Goal: Connect with others: Ask a question

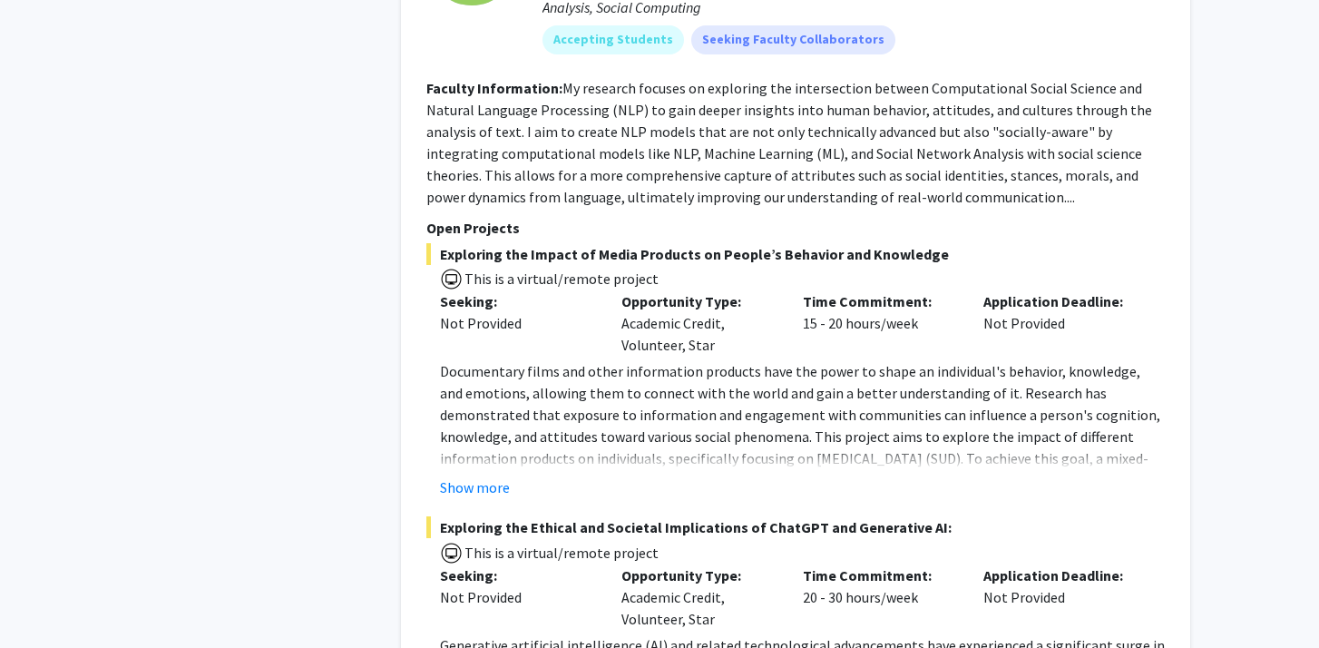
scroll to position [3324, 0]
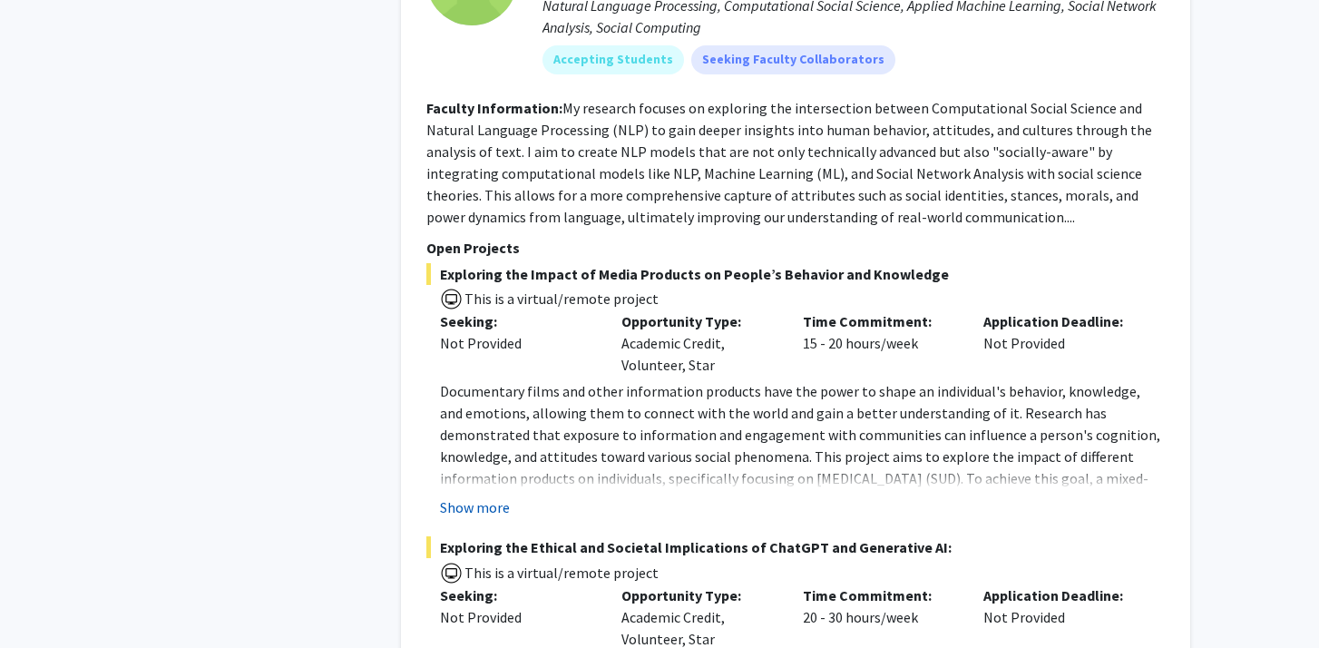
click at [479, 496] on button "Show more" at bounding box center [475, 507] width 70 height 22
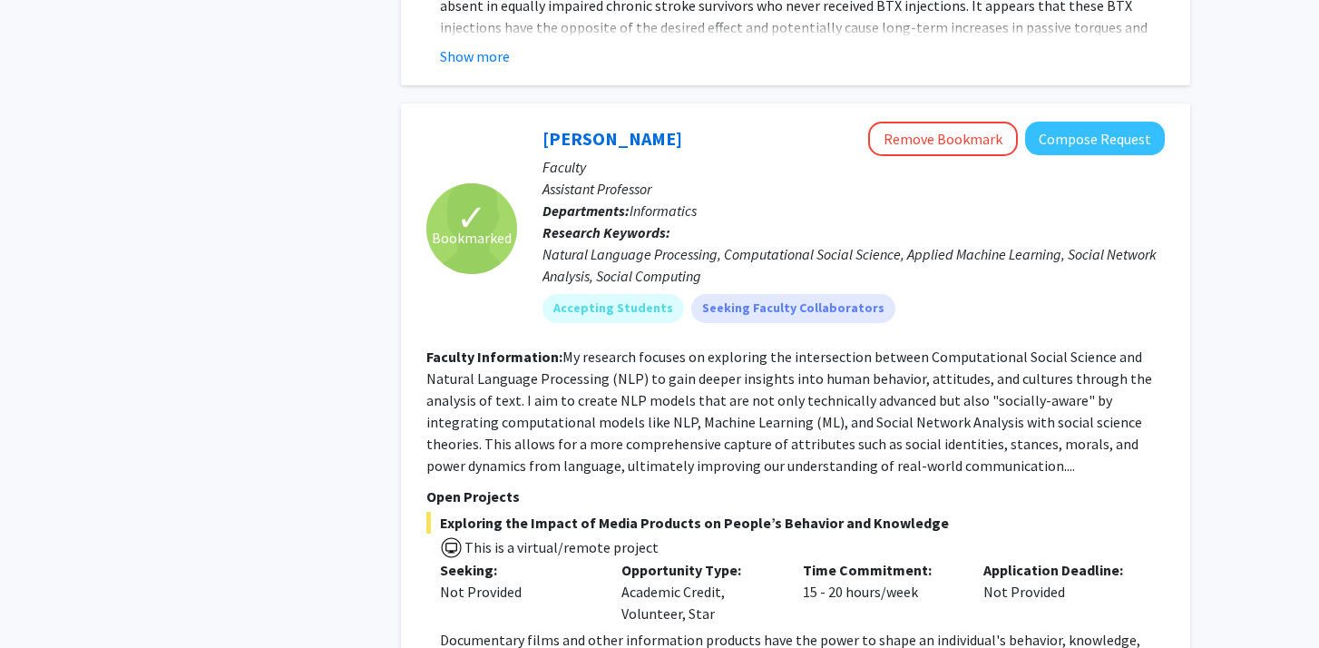
scroll to position [3074, 0]
click at [1087, 122] on button "Compose Request" at bounding box center [1095, 139] width 140 height 34
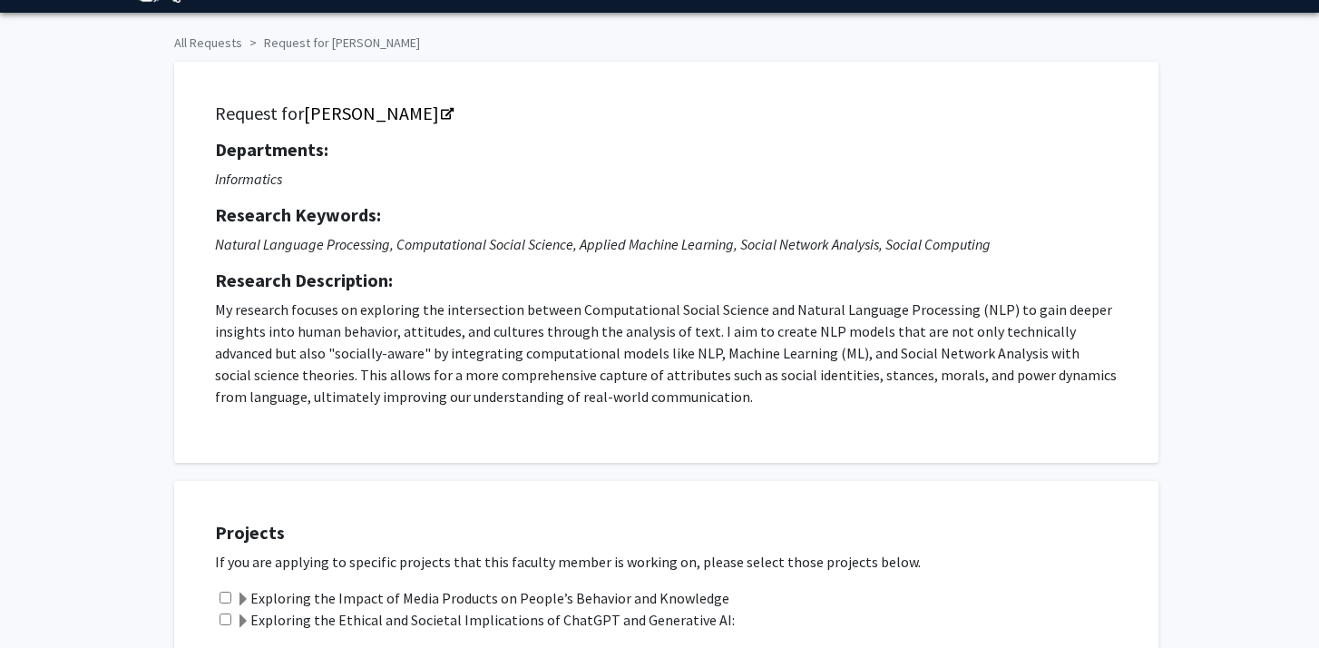
scroll to position [60, 0]
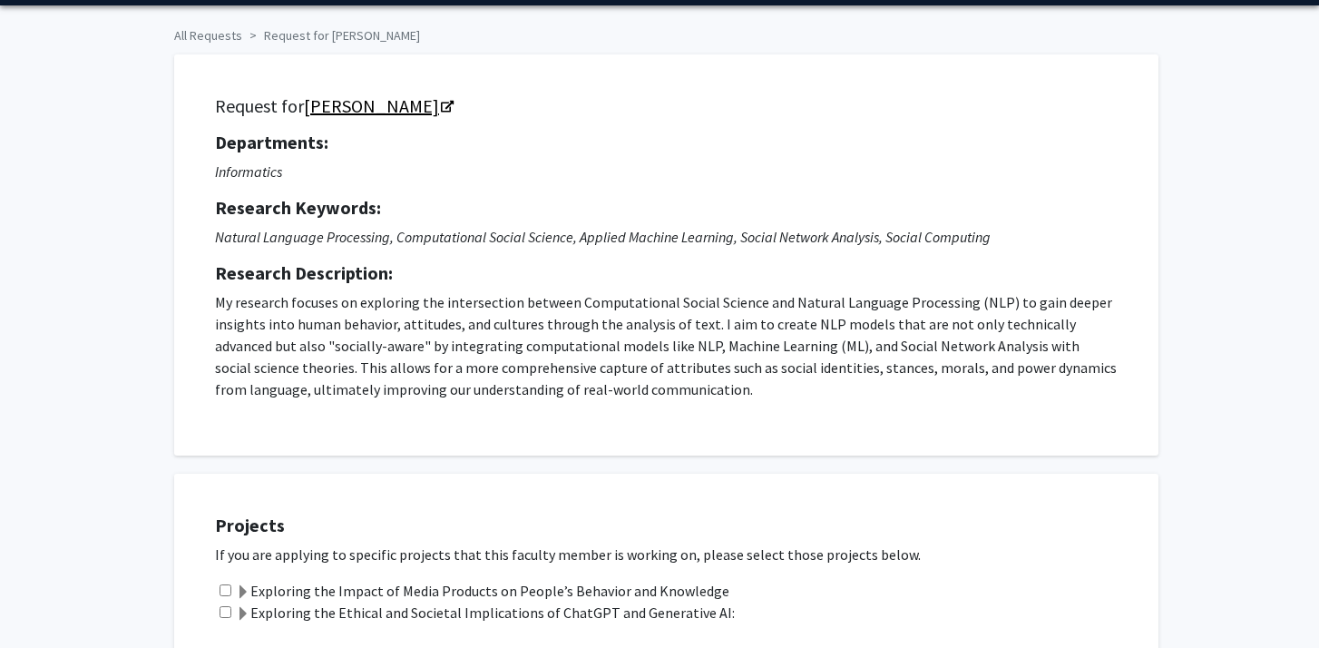
click at [441, 108] on icon "Opens in a new tab" at bounding box center [447, 108] width 13 height 12
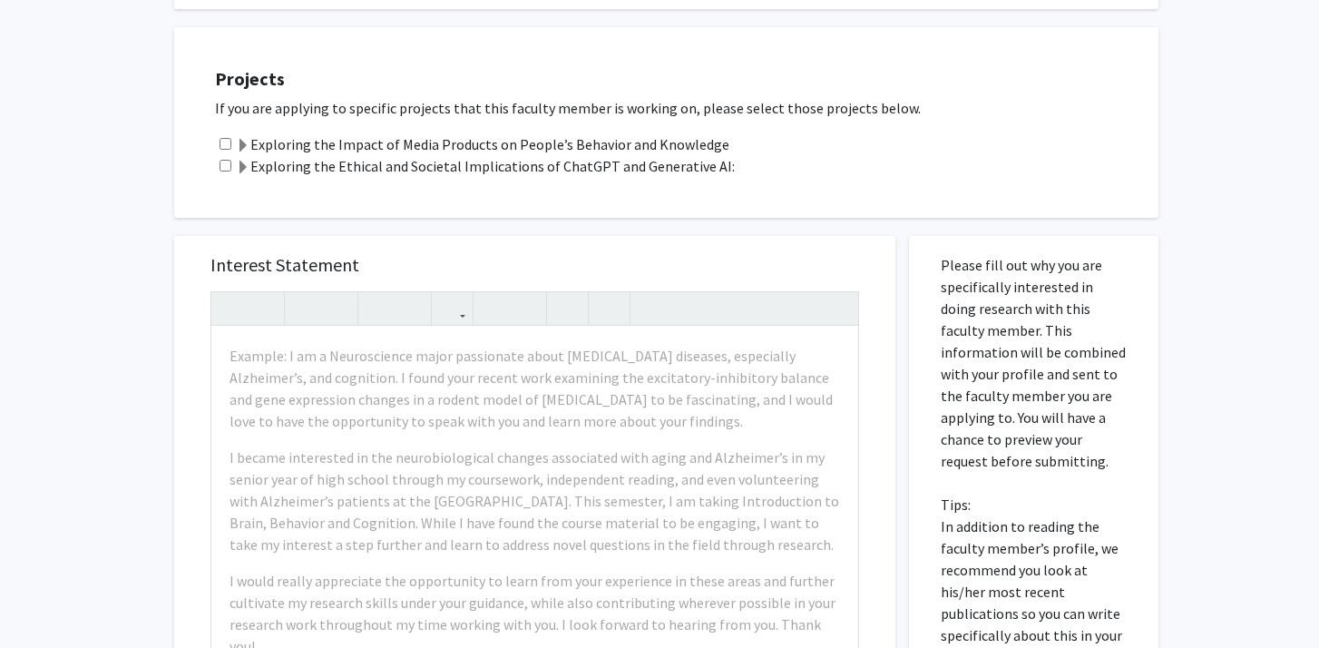
scroll to position [513, 0]
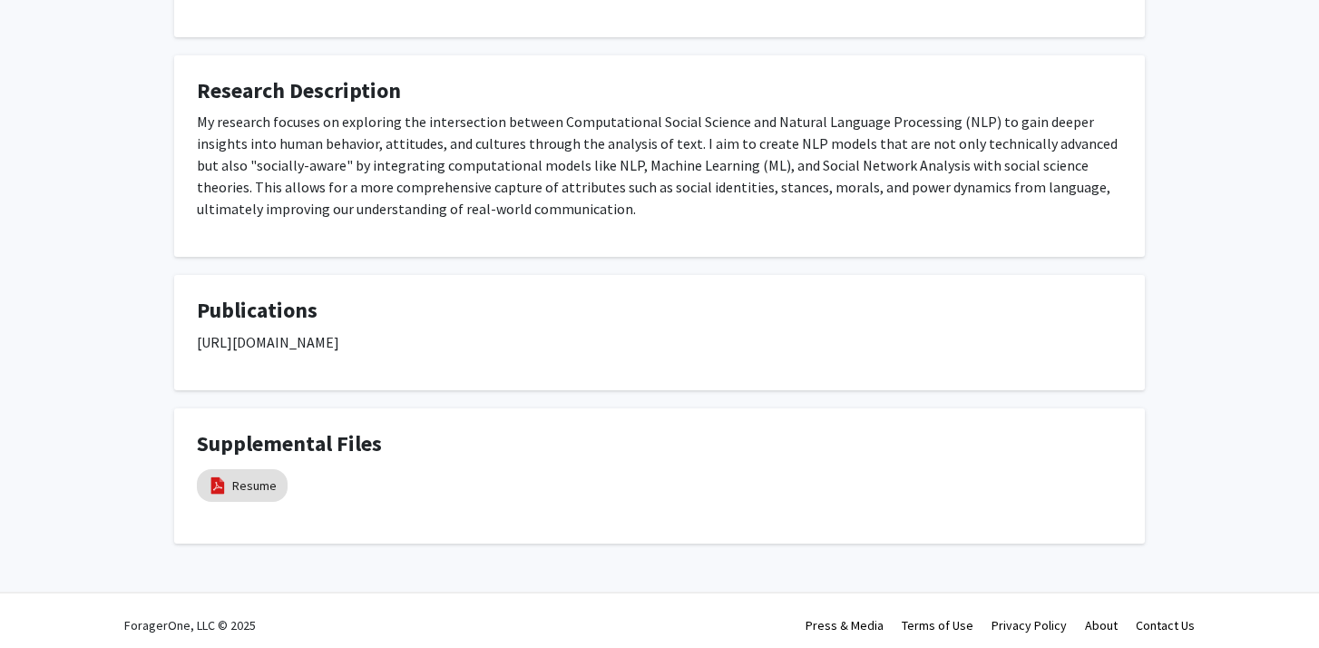
scroll to position [1165, 0]
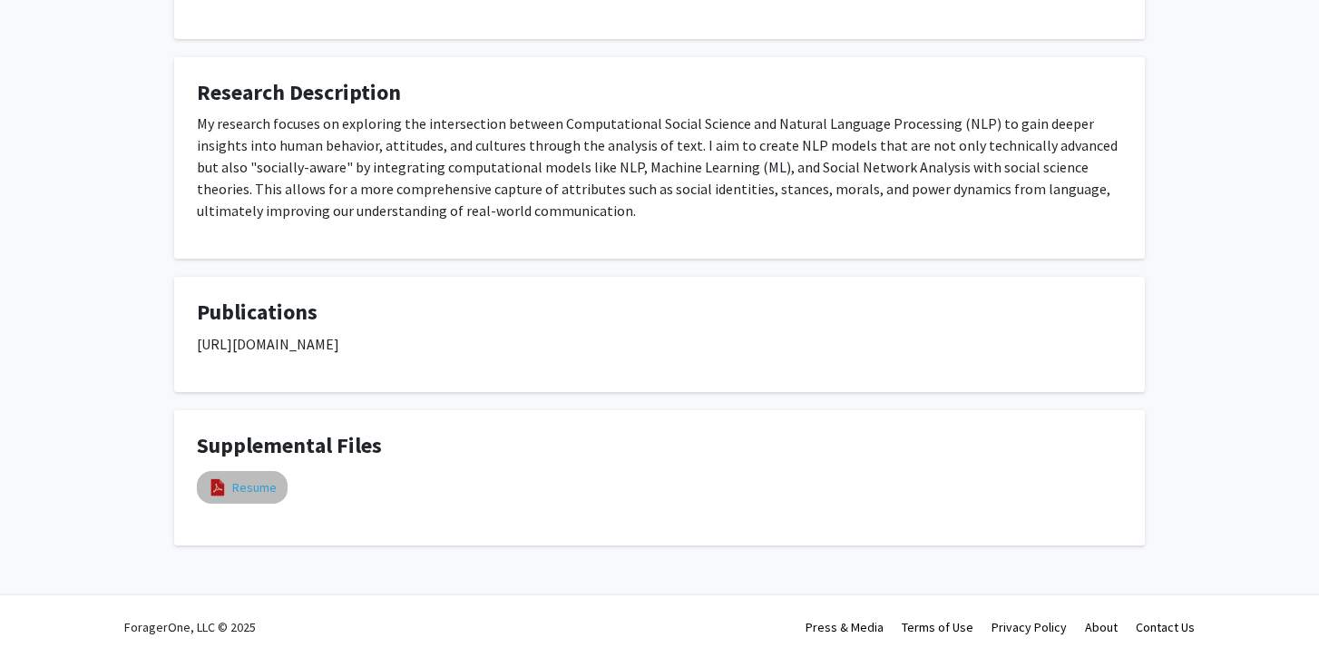
click at [258, 481] on link "Resume" at bounding box center [254, 487] width 44 height 19
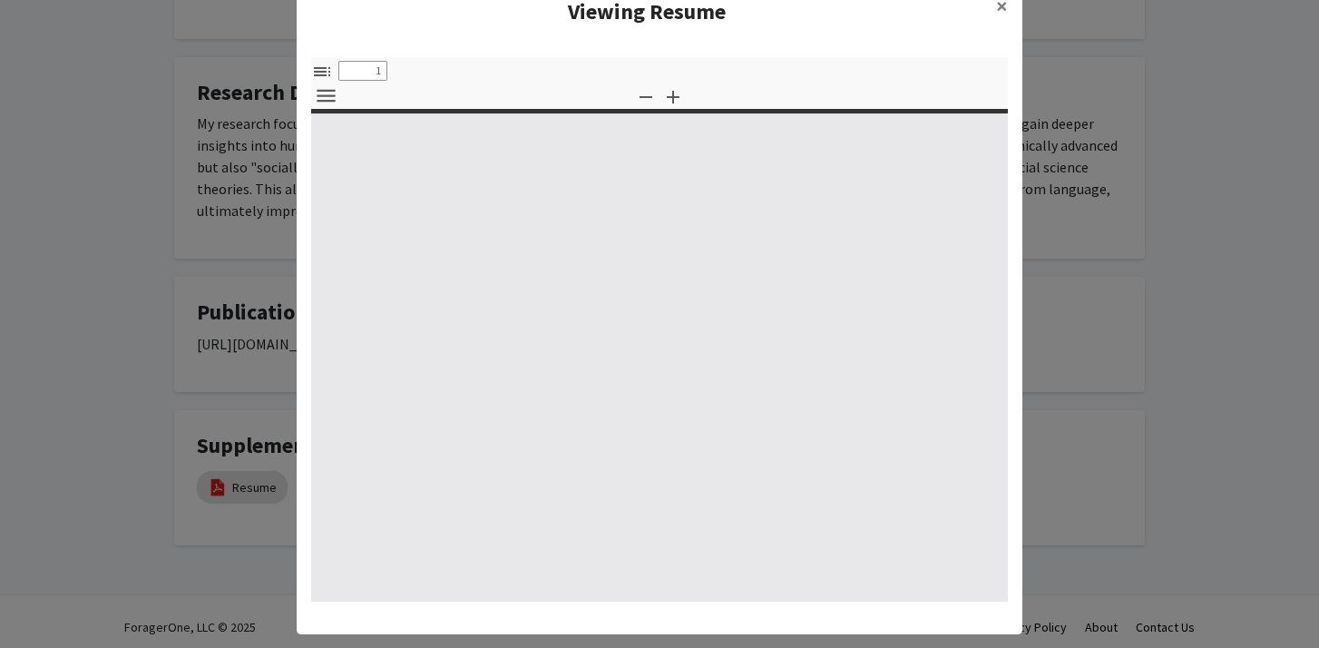
select select "custom"
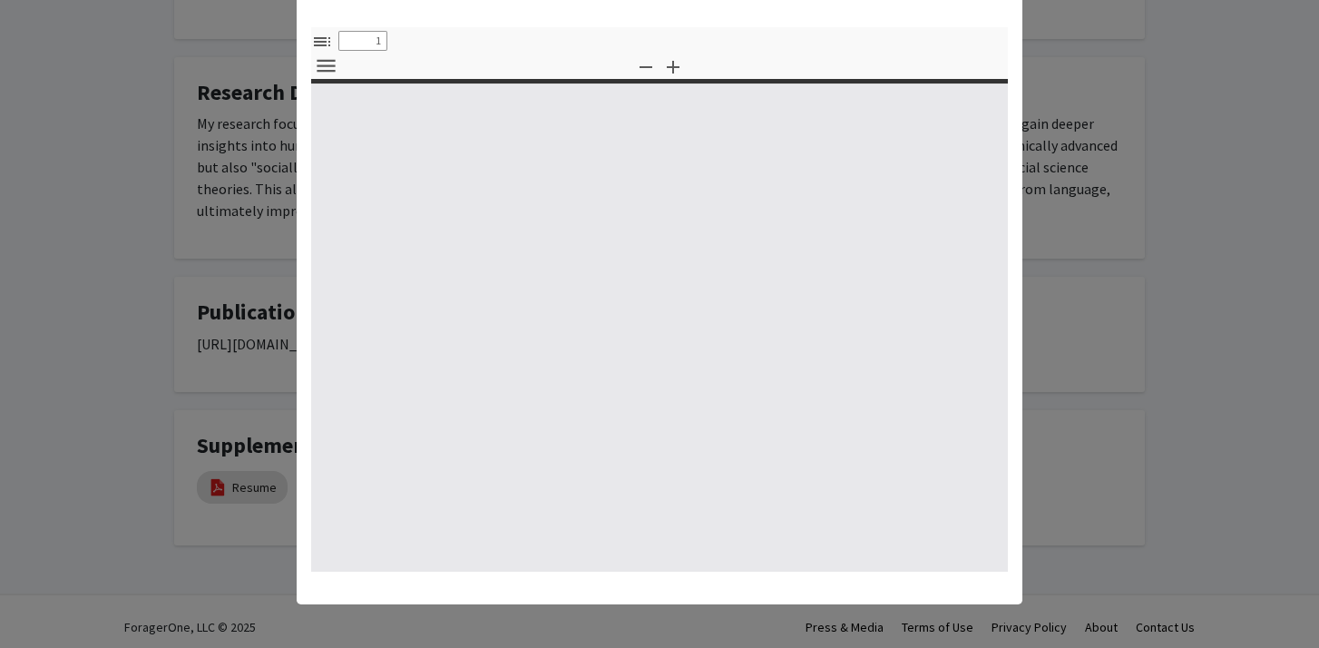
scroll to position [0, 0]
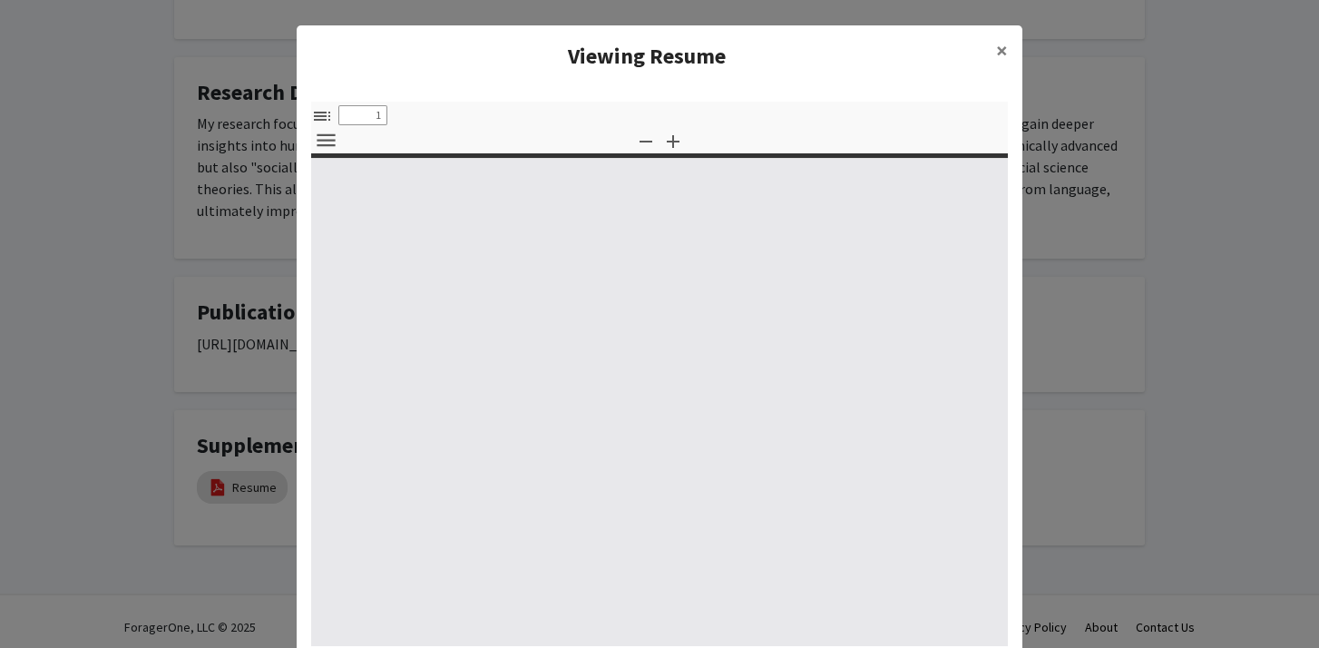
type input "0"
select select "custom"
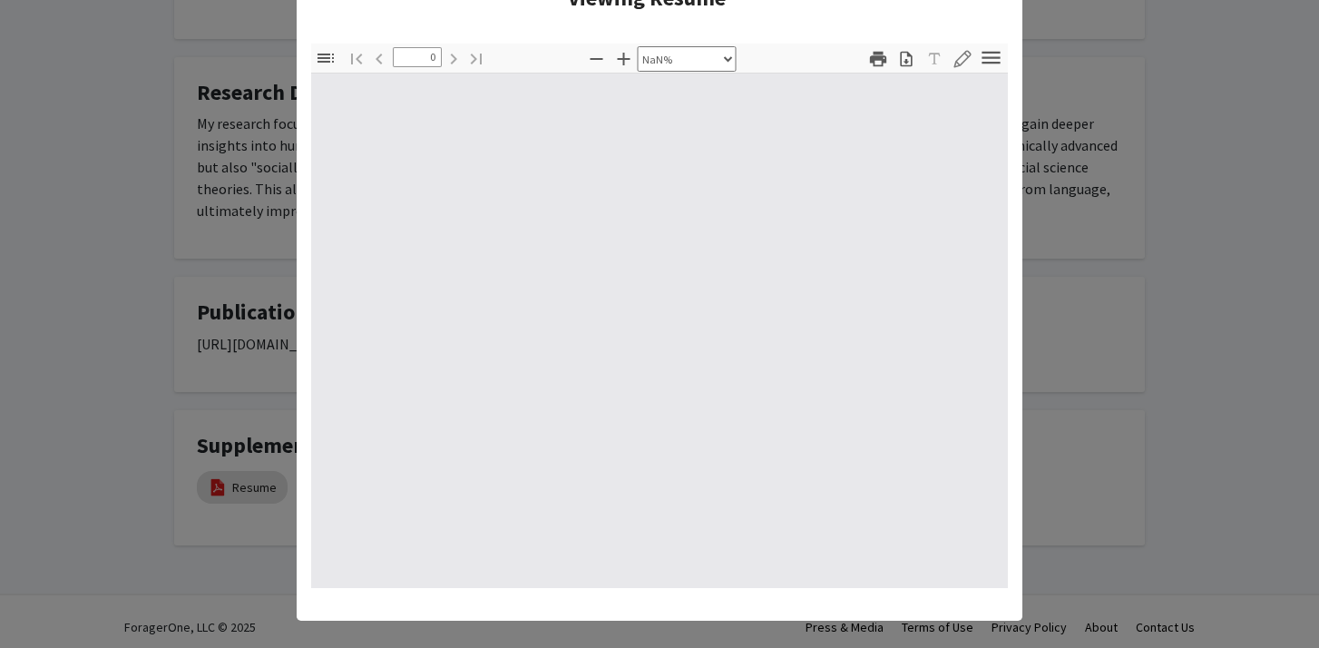
type input "1"
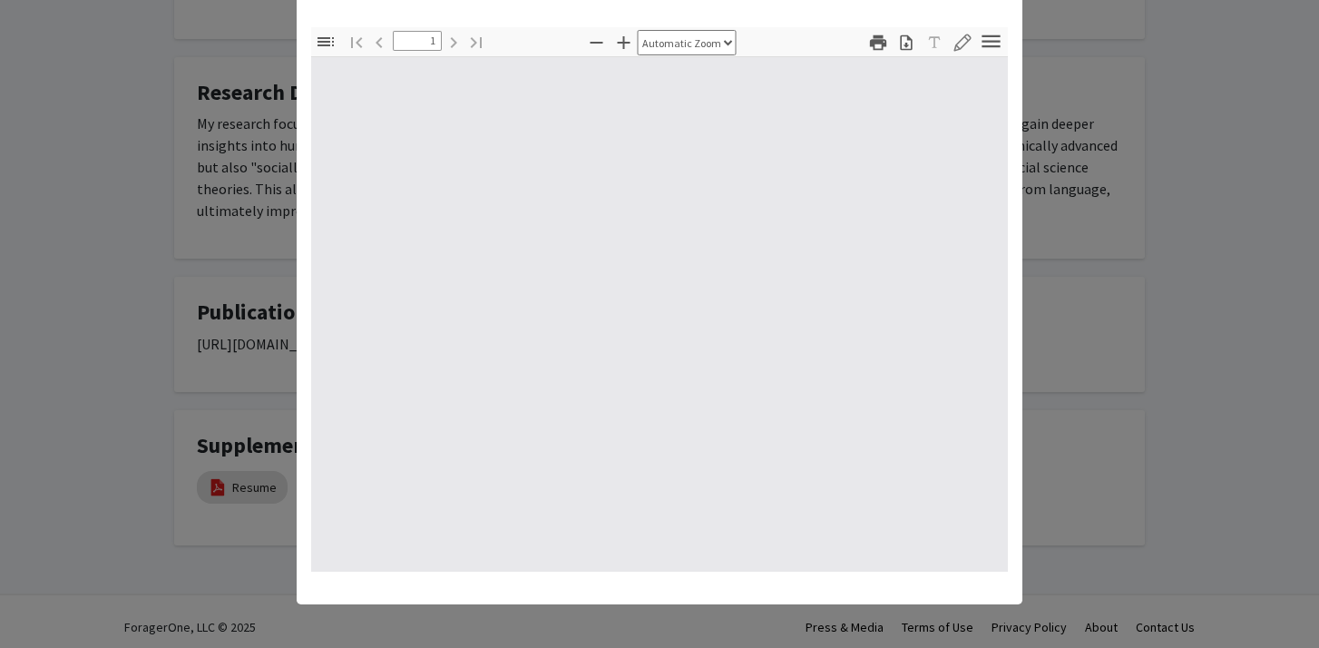
select select "auto"
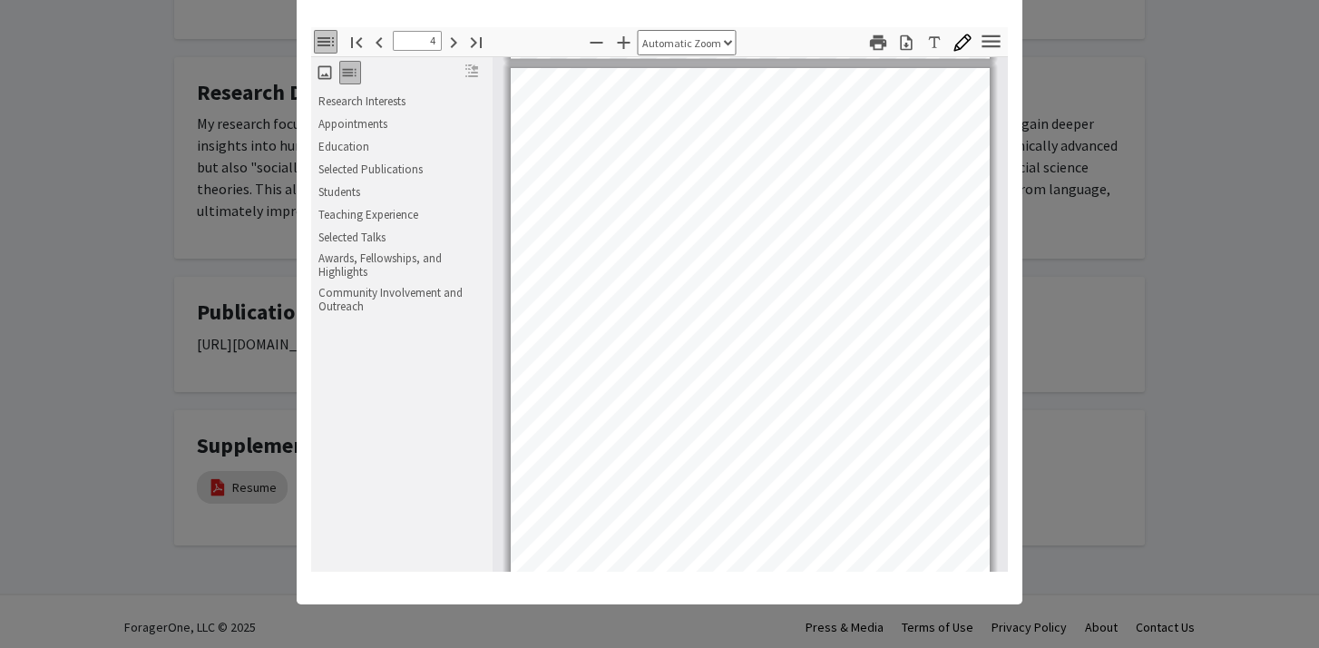
scroll to position [1890, 0]
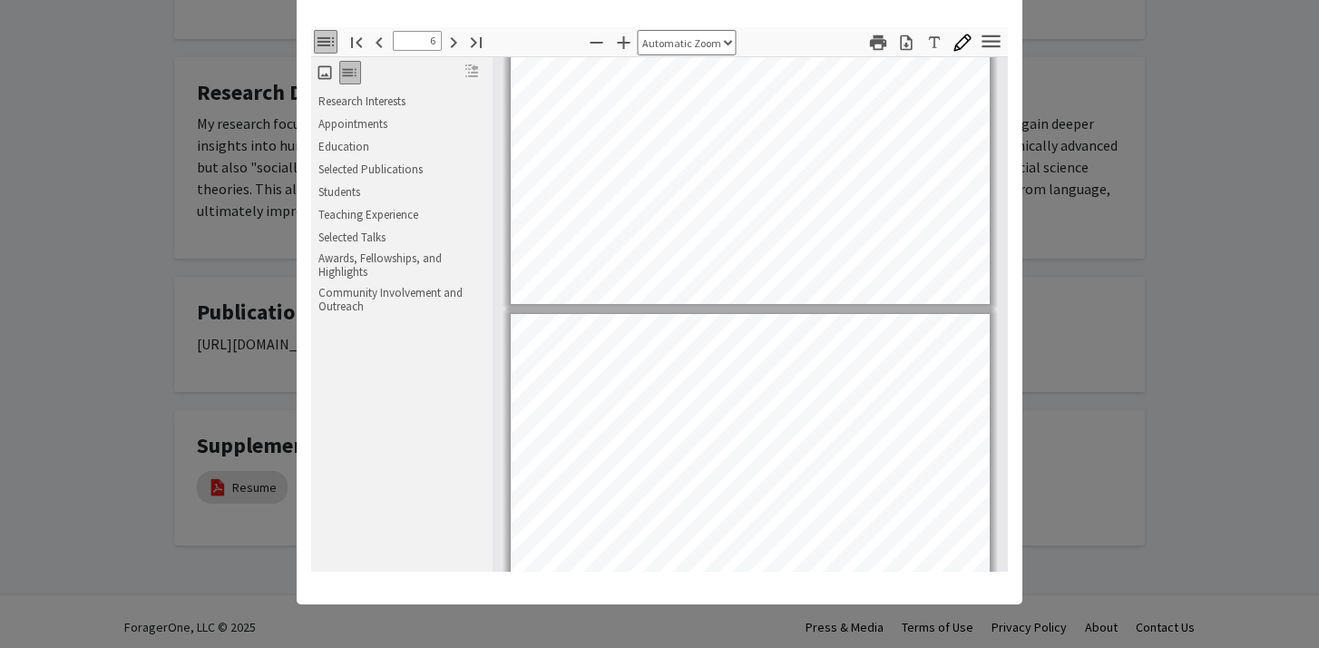
type input "7"
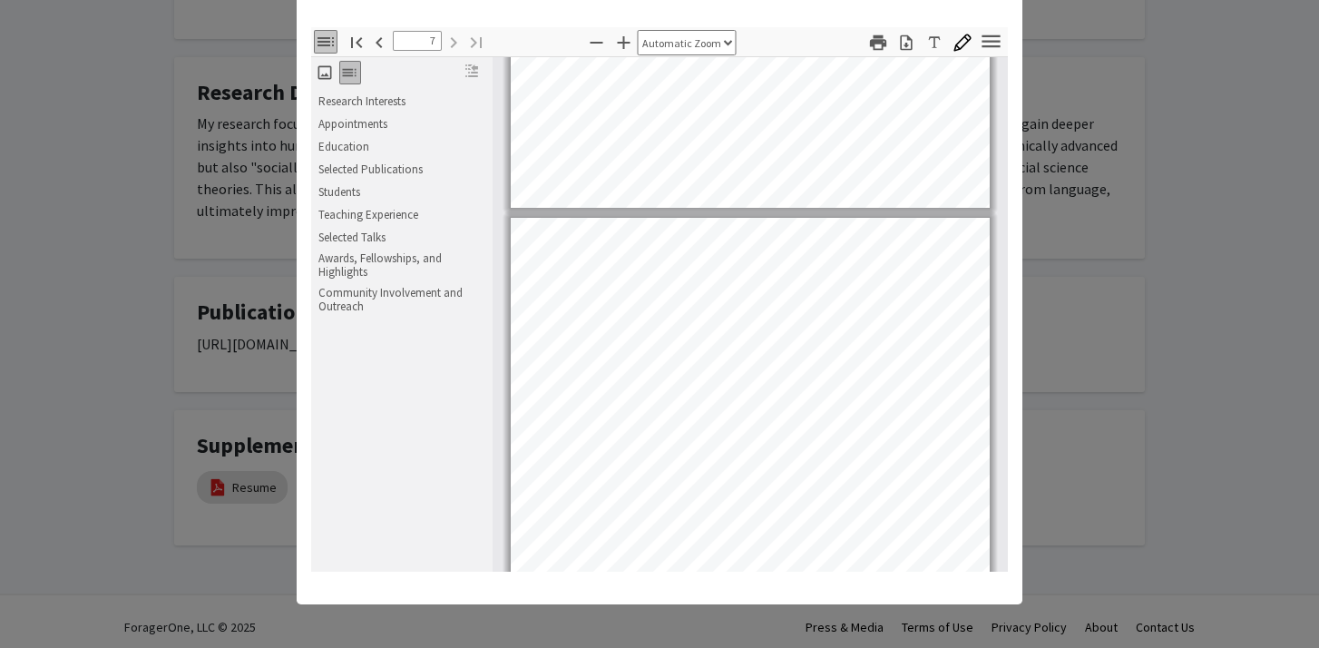
scroll to position [3901, 0]
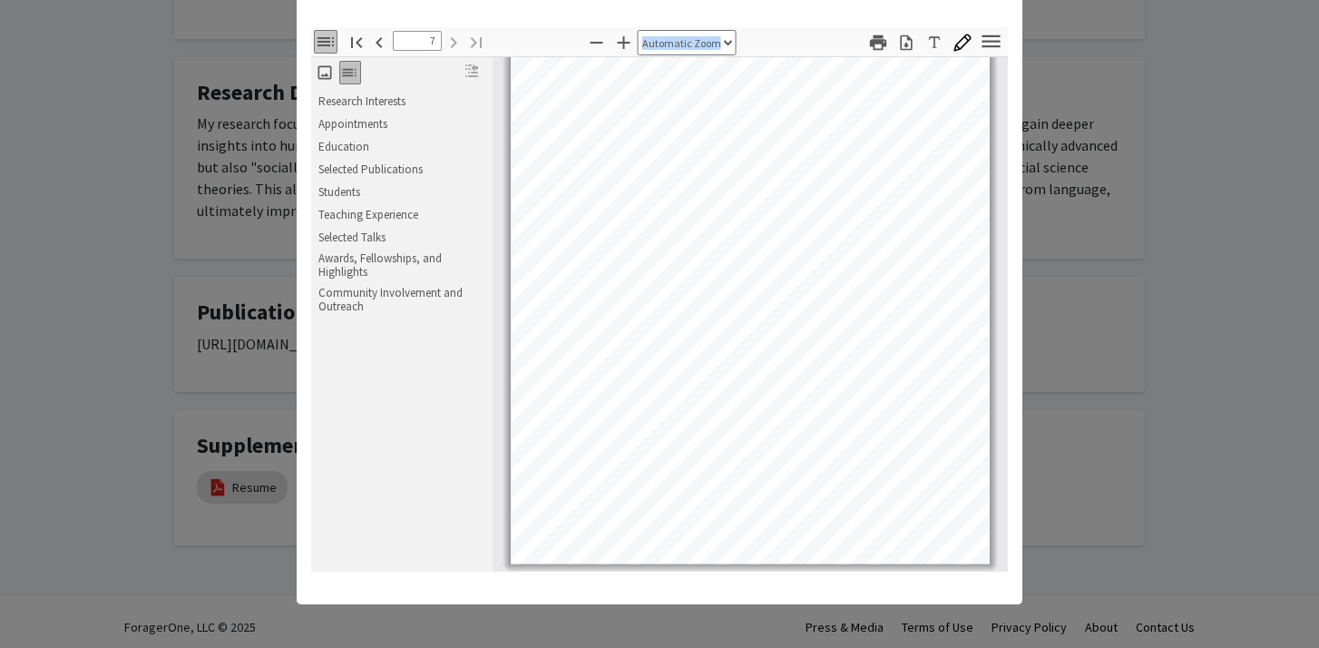
drag, startPoint x: 1011, startPoint y: 426, endPoint x: 985, endPoint y: 594, distance: 169.9
click at [985, 594] on div "Viewing Resume × Thumbnails Document Outline Attachments Layers Current Outline…" at bounding box center [660, 277] width 726 height 653
click at [308, 15] on div "Thumbnails Document Outline Attachments Layers Current Outline Item Research In…" at bounding box center [660, 299] width 726 height 573
click at [43, 117] on modal-container "Viewing Resume × Thumbnails Document Outline Attachments Layers Current Outline…" at bounding box center [659, 324] width 1319 height 648
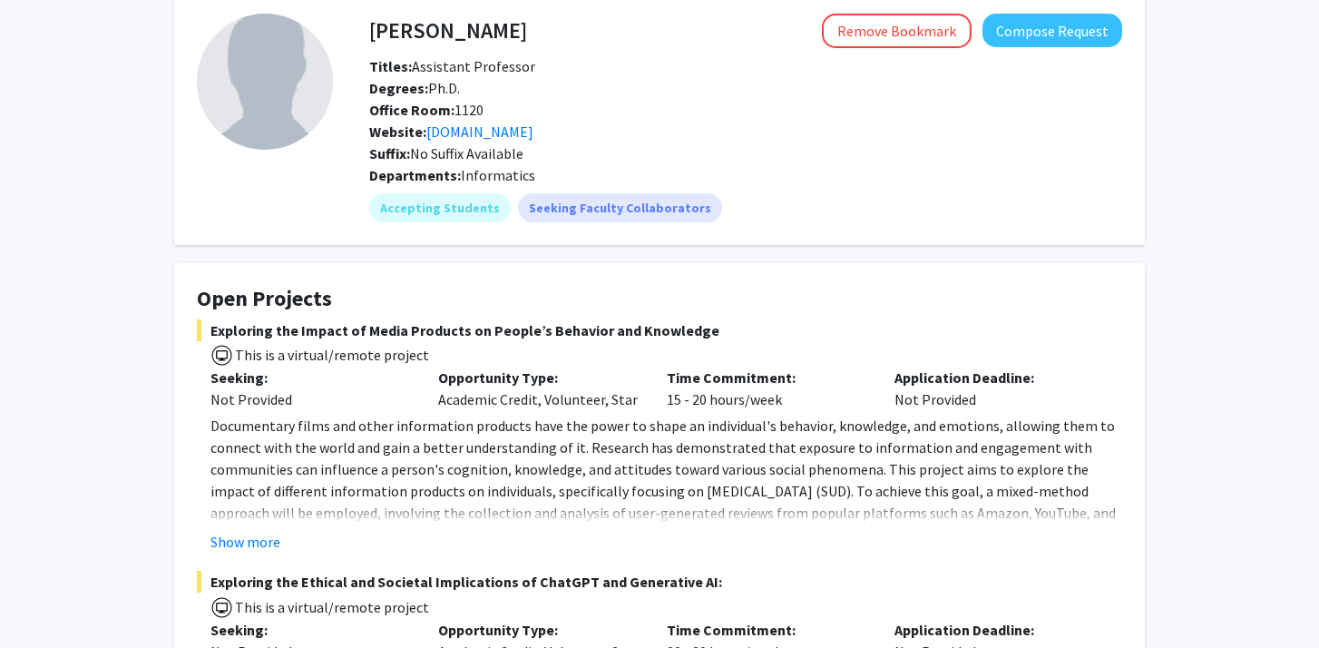
scroll to position [0, 0]
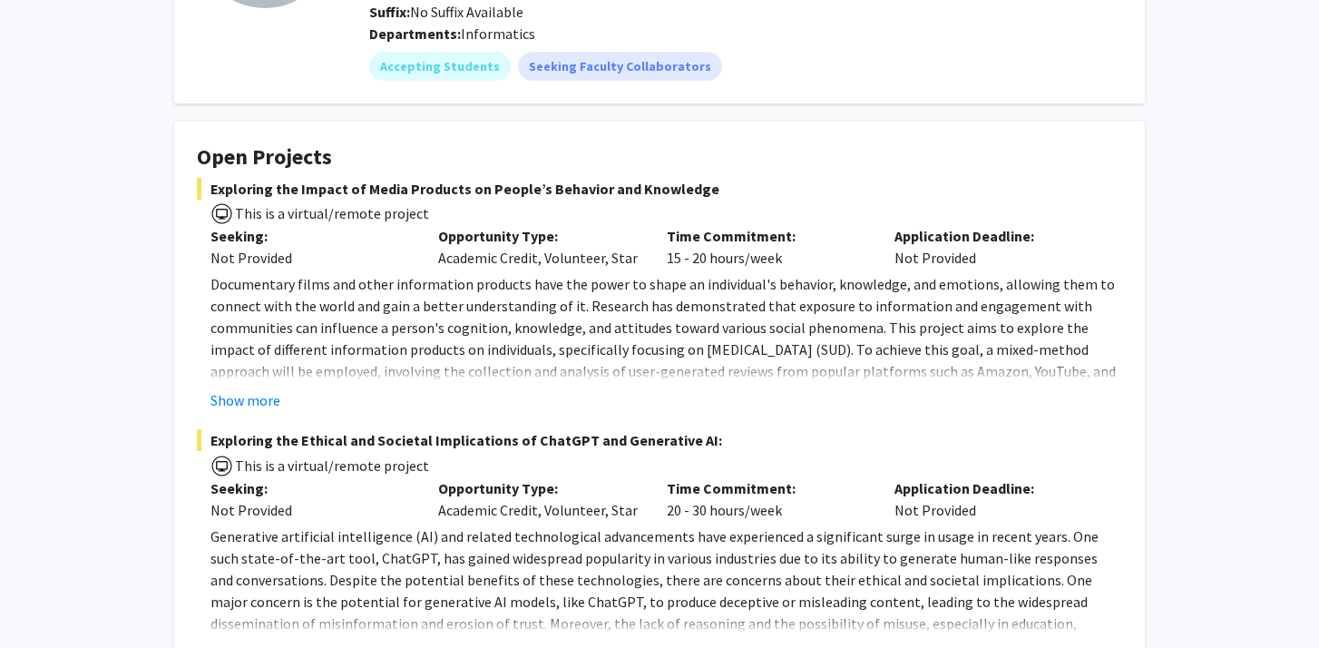
scroll to position [231, 0]
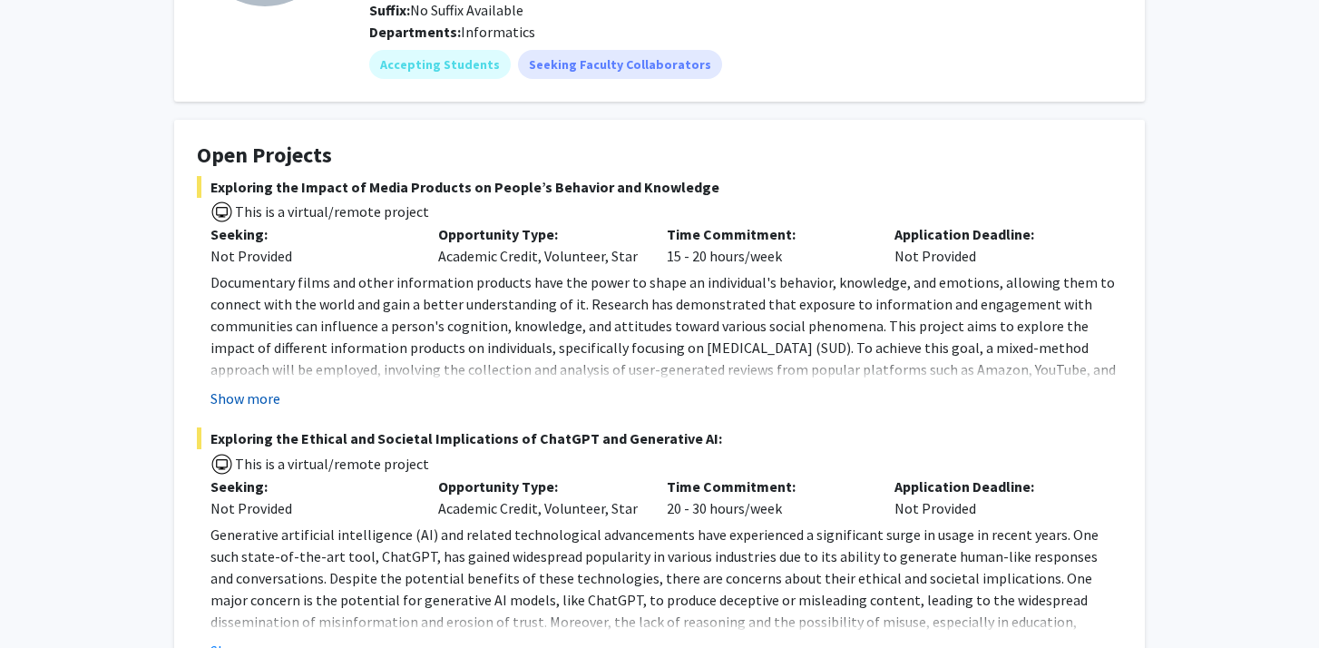
click at [232, 403] on button "Show more" at bounding box center [245, 398] width 70 height 22
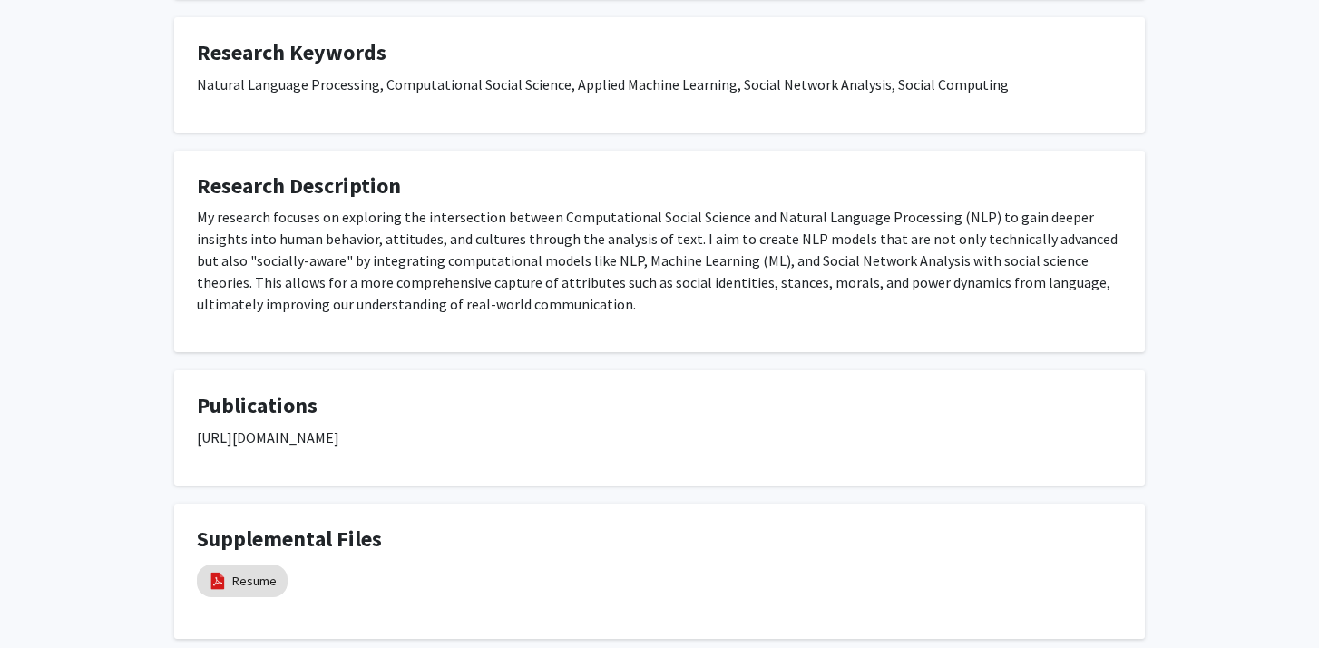
scroll to position [1197, 0]
